Goal: Check status: Check status

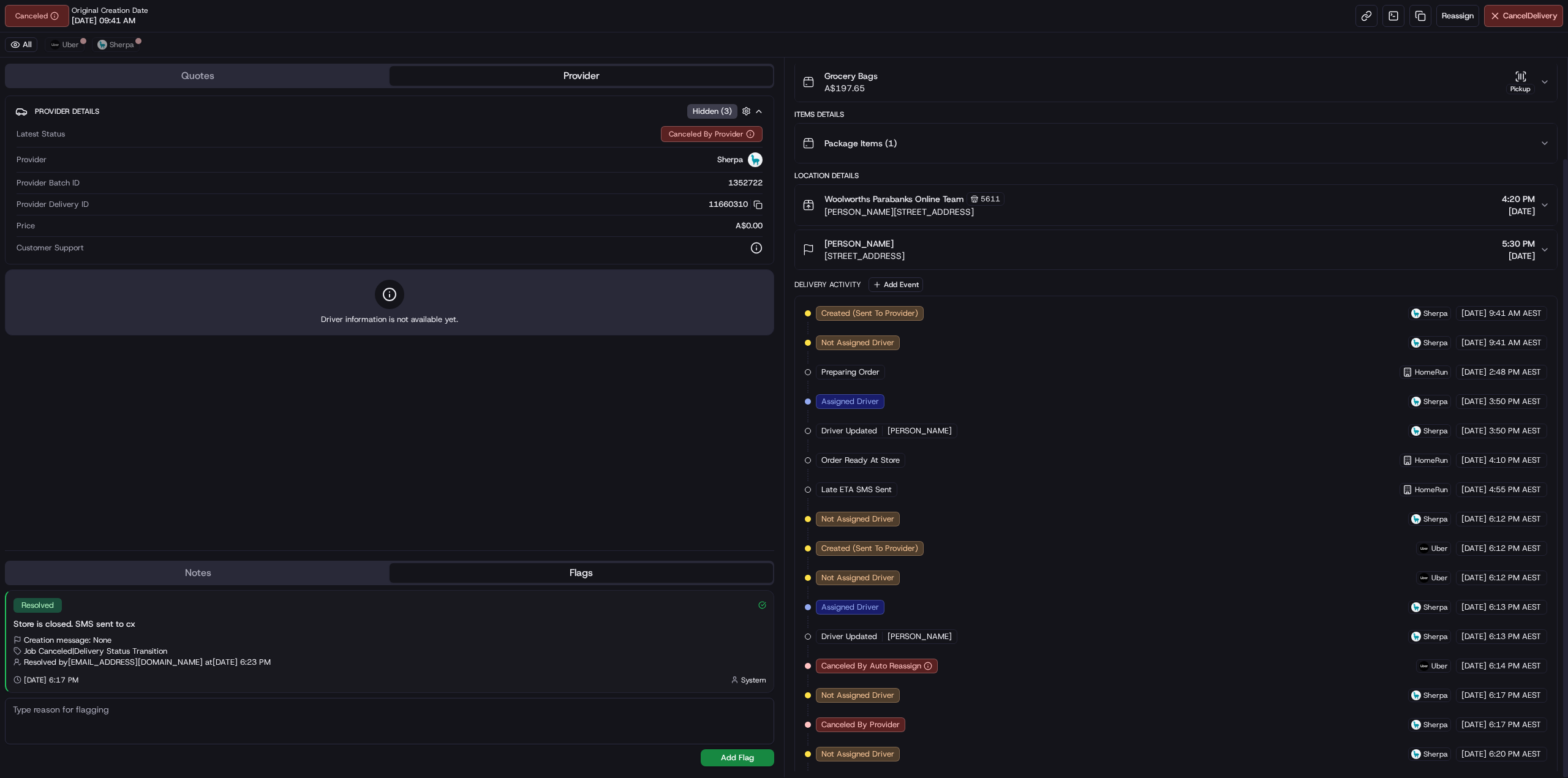
scroll to position [117, 0]
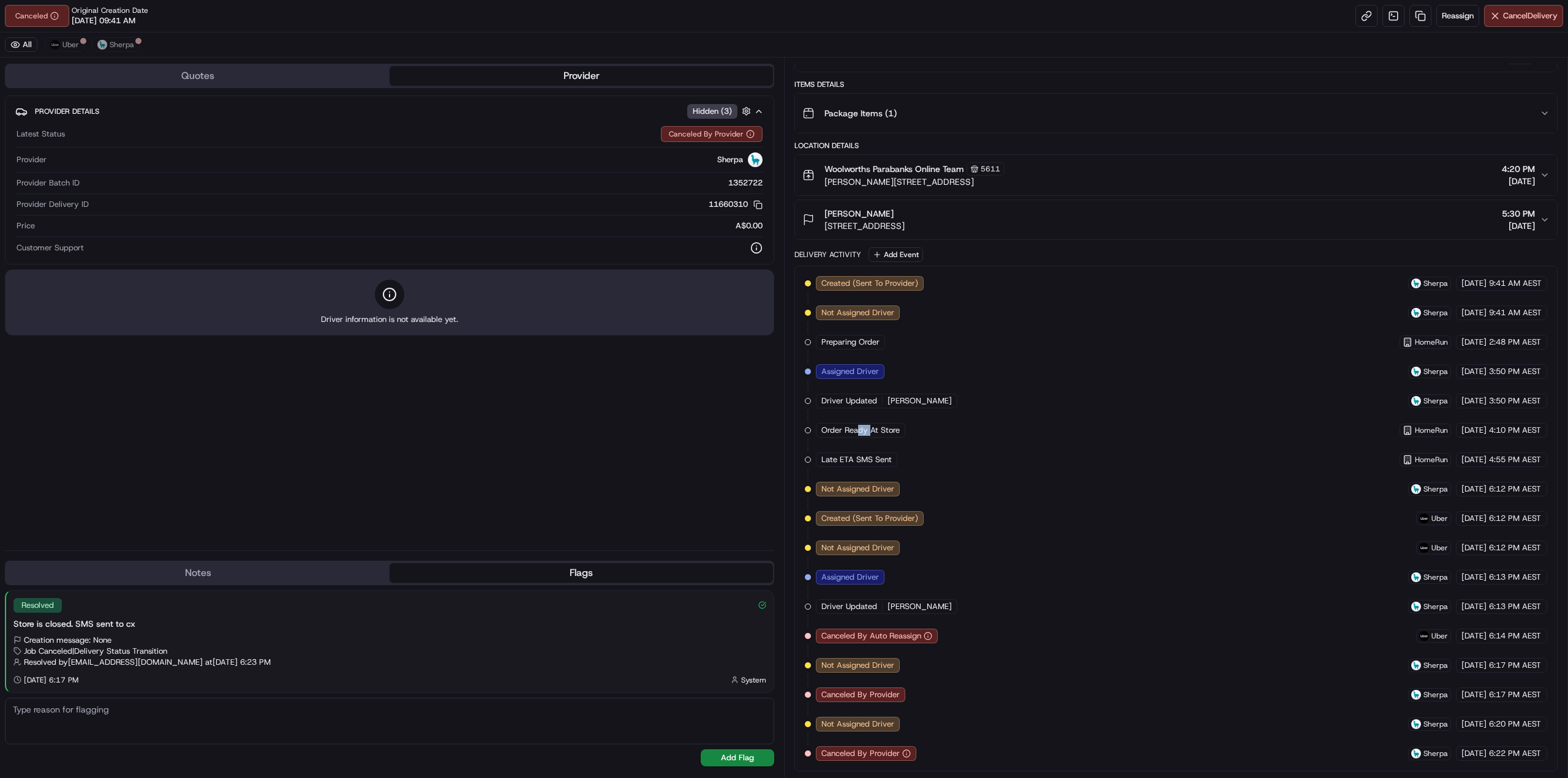
drag, startPoint x: 859, startPoint y: 429, endPoint x: 870, endPoint y: 432, distance: 11.4
click at [870, 432] on span "Order Ready At Store" at bounding box center [861, 430] width 78 height 11
drag, startPoint x: 839, startPoint y: 402, endPoint x: 940, endPoint y: 408, distance: 101.2
click at [940, 408] on div "Driver Updated [PERSON_NAME] P." at bounding box center [887, 401] width 142 height 15
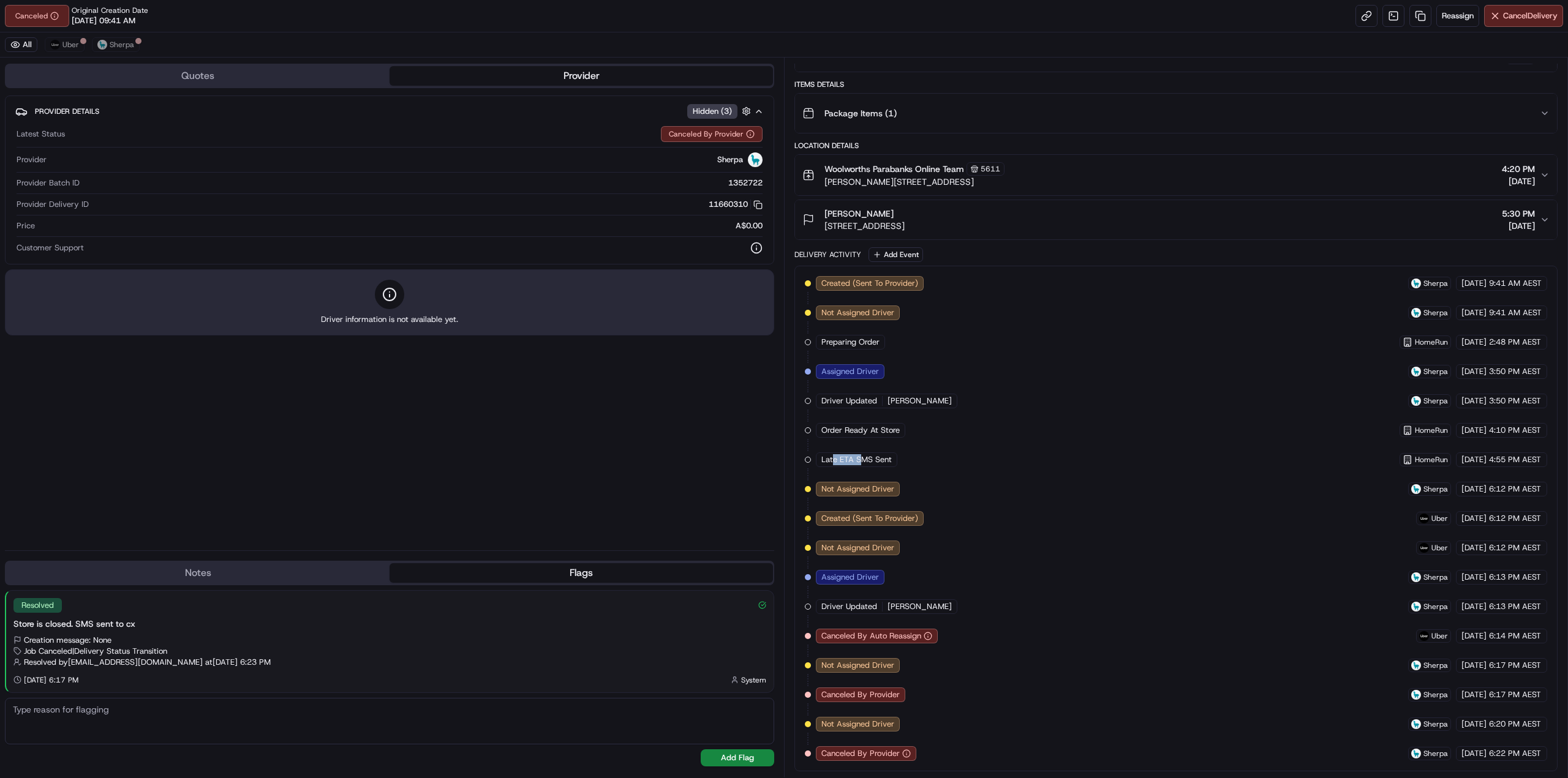
drag, startPoint x: 832, startPoint y: 460, endPoint x: 862, endPoint y: 460, distance: 30.0
click at [862, 460] on span "Late ETA SMS Sent" at bounding box center [857, 460] width 70 height 11
click at [845, 459] on span "Late ETA SMS Sent" at bounding box center [857, 460] width 70 height 11
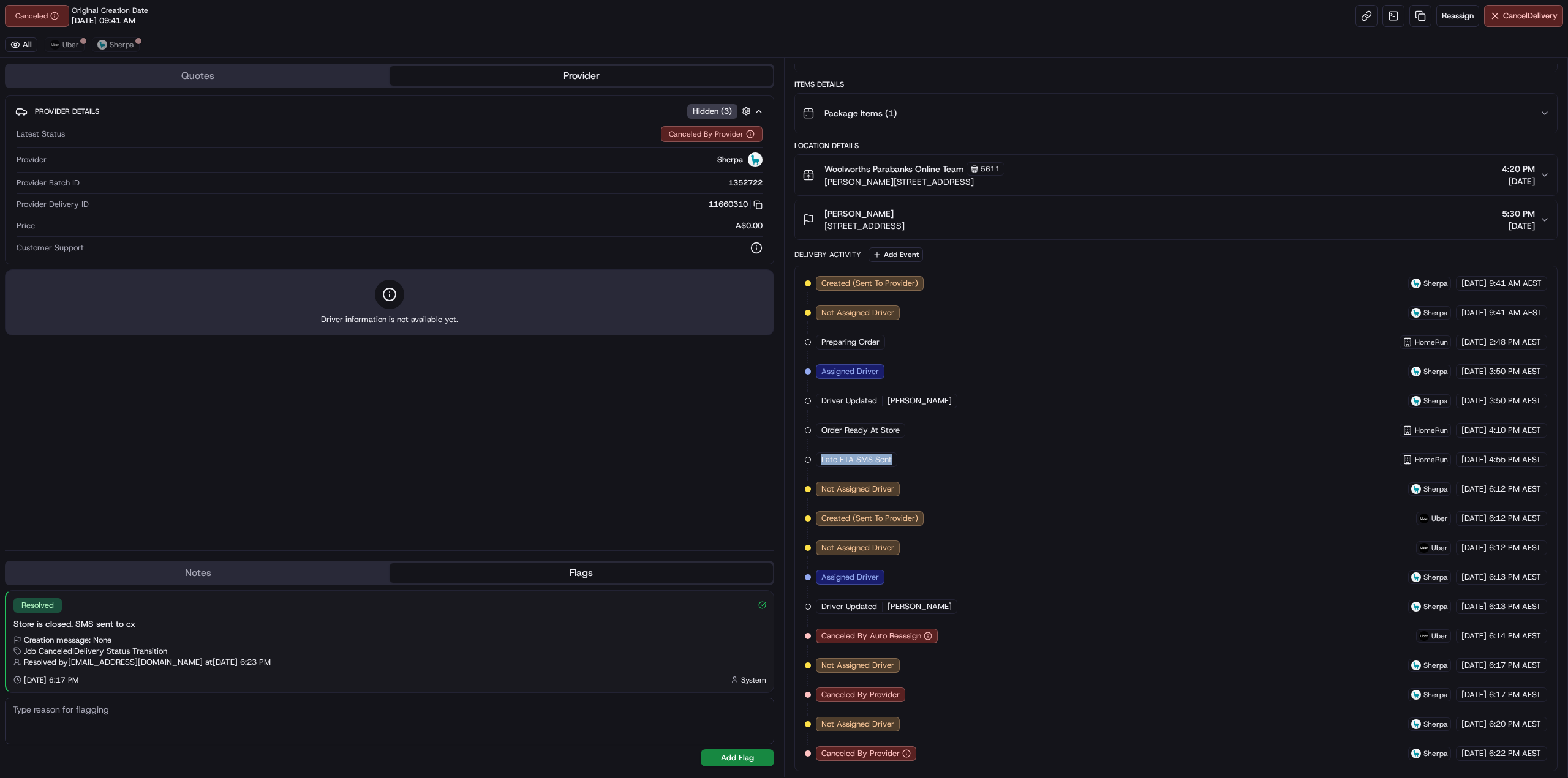
drag, startPoint x: 816, startPoint y: 462, endPoint x: 891, endPoint y: 462, distance: 75.0
click at [891, 462] on div "Late ETA SMS Sent" at bounding box center [857, 460] width 81 height 15
click at [891, 462] on span "Late ETA SMS Sent" at bounding box center [857, 460] width 70 height 11
drag, startPoint x: 822, startPoint y: 397, endPoint x: 952, endPoint y: 405, distance: 130.2
click at [952, 405] on div "Driver Updated [PERSON_NAME] P." at bounding box center [887, 401] width 142 height 15
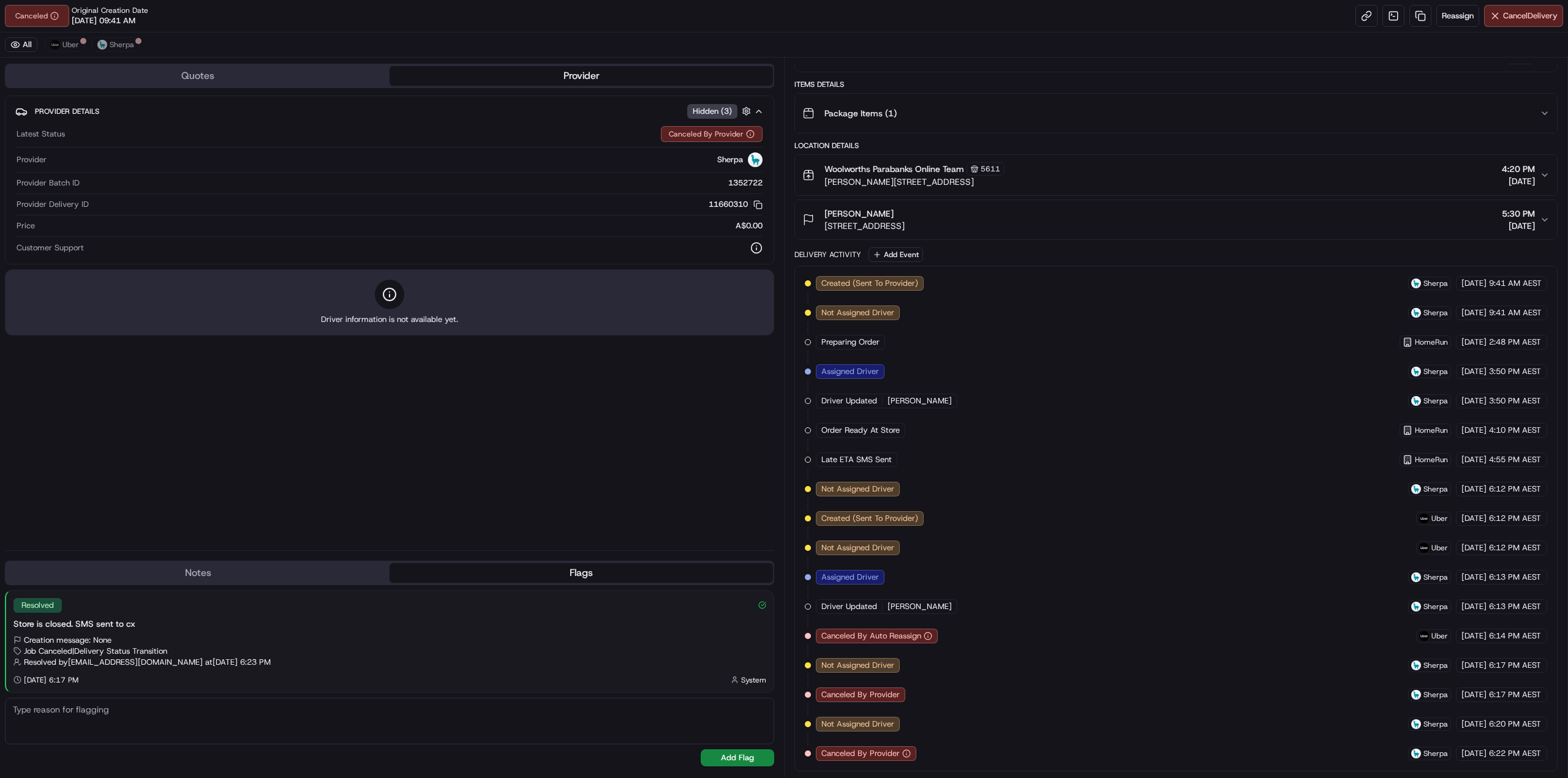
click at [952, 405] on span "[PERSON_NAME]" at bounding box center [919, 401] width 64 height 11
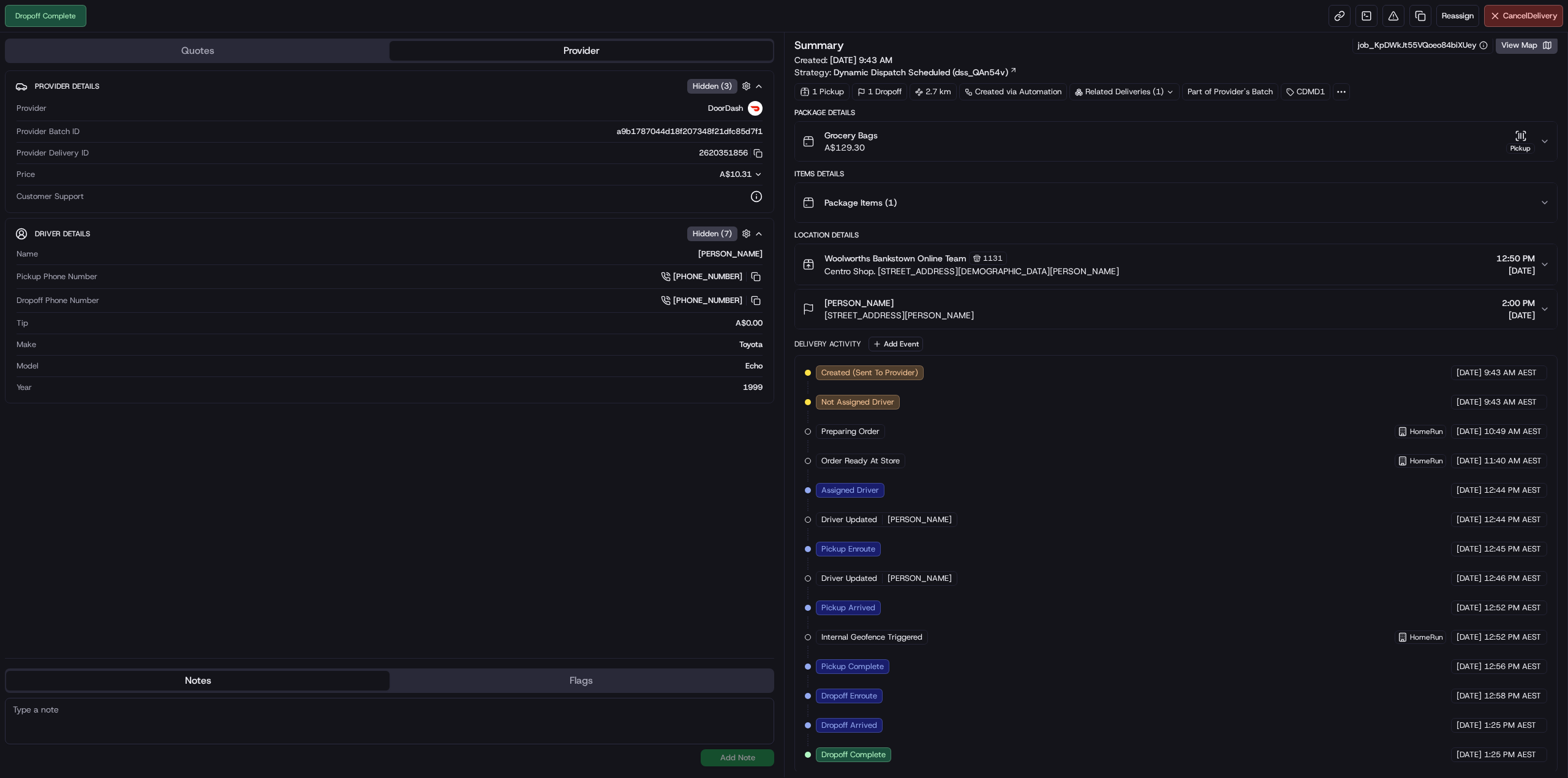
scroll to position [3, 0]
